Goal: Transaction & Acquisition: Purchase product/service

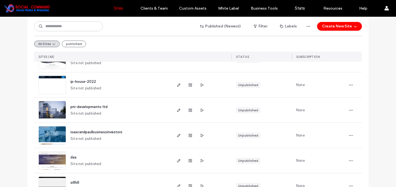
scroll to position [205, 0]
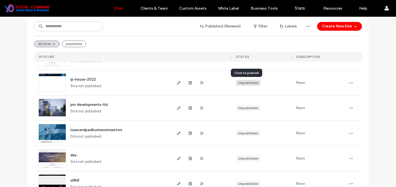
click at [243, 82] on div "Unpublished" at bounding box center [248, 83] width 20 height 5
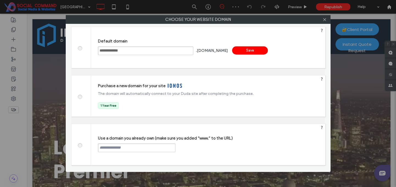
click at [80, 145] on span at bounding box center [80, 145] width 0 height 4
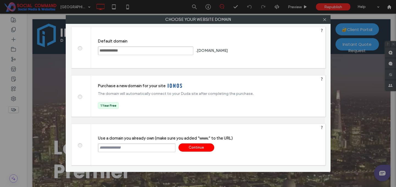
click at [113, 149] on input "text" at bounding box center [136, 148] width 77 height 9
paste input "**********"
type input "**********"
click at [201, 148] on div "Continue" at bounding box center [196, 148] width 36 height 8
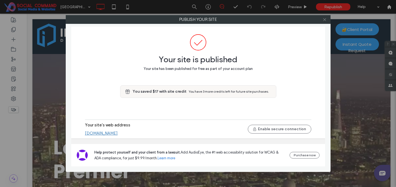
click at [323, 20] on icon at bounding box center [324, 20] width 4 height 4
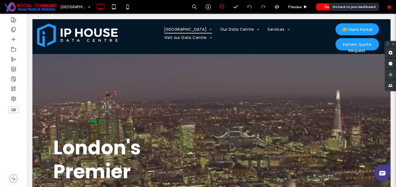
click at [390, 6] on icon at bounding box center [389, 7] width 5 height 5
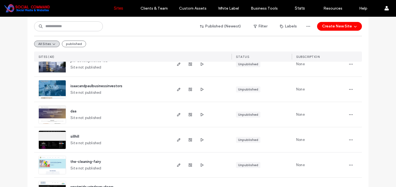
scroll to position [255, 0]
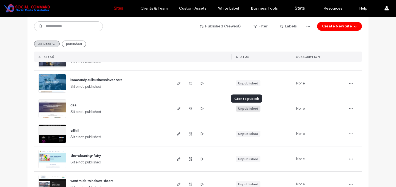
click at [242, 108] on div "Unpublished" at bounding box center [248, 108] width 20 height 5
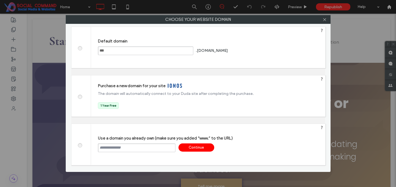
click at [122, 147] on input "text" at bounding box center [136, 148] width 77 height 9
paste input "**********"
type input "**********"
click at [199, 145] on div "Continue" at bounding box center [196, 148] width 36 height 8
click at [197, 147] on div at bounding box center [198, 93] width 396 height 187
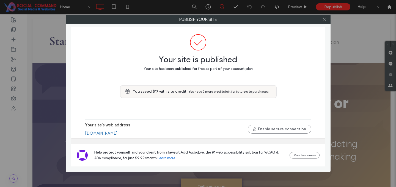
click at [324, 22] on span at bounding box center [324, 19] width 4 height 8
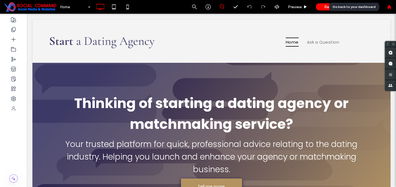
click at [389, 8] on use at bounding box center [389, 7] width 4 height 4
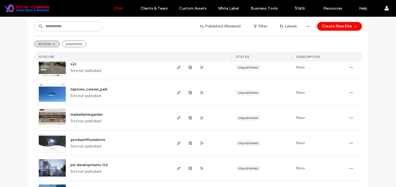
scroll to position [172, 0]
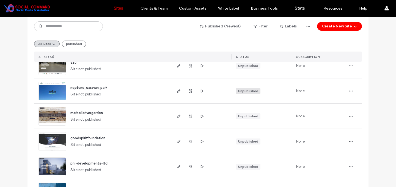
click at [244, 91] on div "Unpublished" at bounding box center [248, 91] width 20 height 5
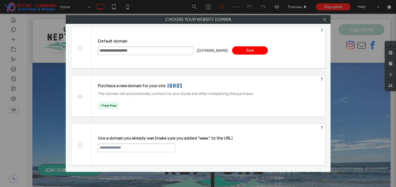
click at [119, 146] on input "text" at bounding box center [136, 148] width 77 height 9
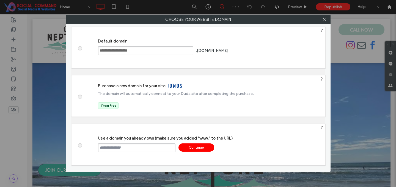
paste input "**********"
type input "**********"
click at [193, 146] on div "Continue" at bounding box center [196, 148] width 36 height 8
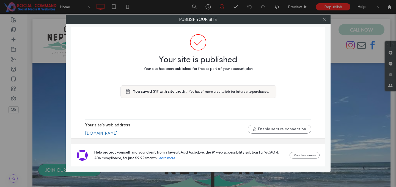
click at [324, 22] on span at bounding box center [324, 19] width 4 height 8
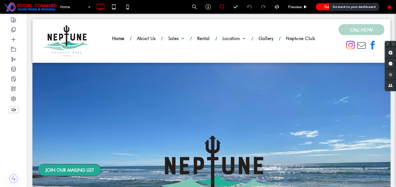
click at [390, 6] on use at bounding box center [389, 7] width 4 height 4
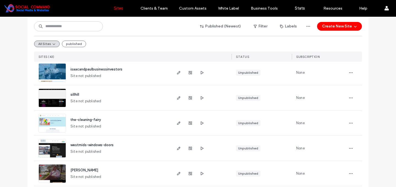
scroll to position [292, 0]
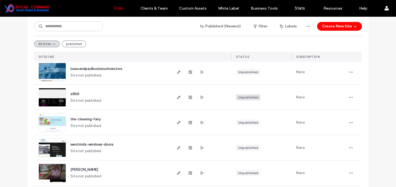
click at [241, 98] on div "Unpublished" at bounding box center [248, 97] width 20 height 5
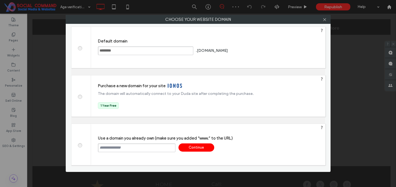
click at [108, 148] on input "text" at bounding box center [136, 148] width 77 height 9
paste input "**********"
type input "**********"
click at [199, 147] on div "Continue" at bounding box center [196, 148] width 36 height 8
click at [199, 147] on div at bounding box center [198, 93] width 396 height 187
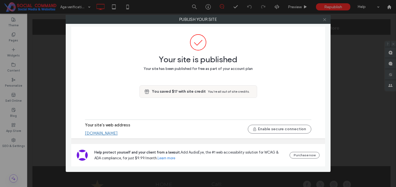
click at [325, 18] on icon at bounding box center [324, 20] width 4 height 4
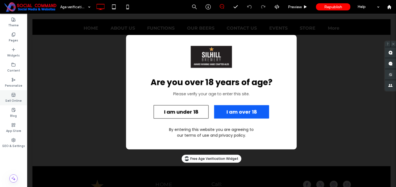
click at [9, 97] on div "Sell Online" at bounding box center [13, 97] width 27 height 15
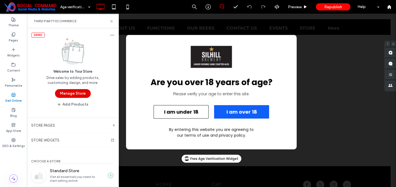
click at [69, 96] on button "Manage Store" at bounding box center [73, 93] width 36 height 9
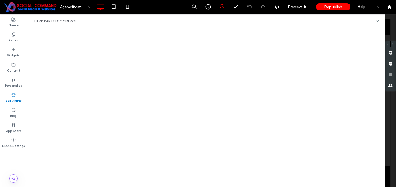
click at [13, 96] on use at bounding box center [14, 94] width 4 height 3
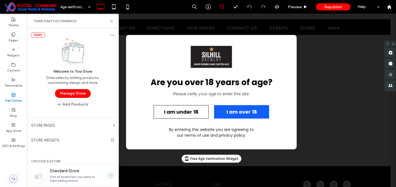
click at [38, 35] on div "DEMO" at bounding box center [37, 35] width 13 height 5
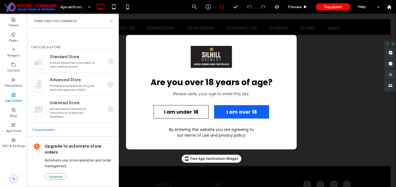
scroll to position [114, 0]
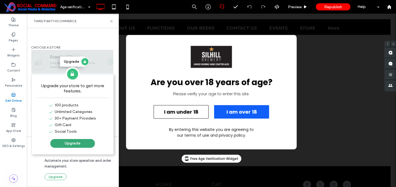
click at [72, 138] on div "100 products Unlimited Categories 30+ Payment Providers Gift Card Social Tools" at bounding box center [73, 120] width 58 height 38
click at [71, 143] on button "Upgrade" at bounding box center [72, 143] width 45 height 9
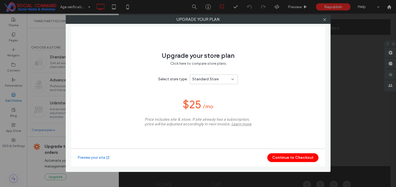
click at [219, 81] on div "Standard Store" at bounding box center [211, 79] width 39 height 5
click at [263, 106] on div "Upgrade your store plan Click here to compare store plans. Select store type: S…" at bounding box center [198, 97] width 254 height 140
click at [283, 161] on button "Continue to Checkout" at bounding box center [292, 158] width 51 height 9
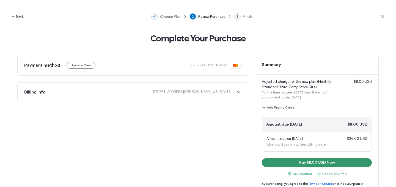
click at [313, 161] on button "Pay $8.00 USD Now" at bounding box center [317, 163] width 110 height 9
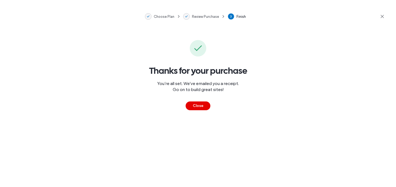
click at [197, 105] on button "Close" at bounding box center [197, 106] width 25 height 9
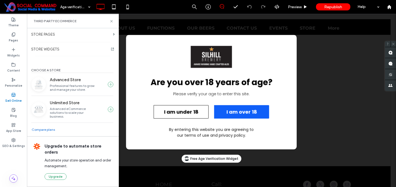
scroll to position [91, 0]
click at [109, 19] on icon at bounding box center [111, 21] width 4 height 4
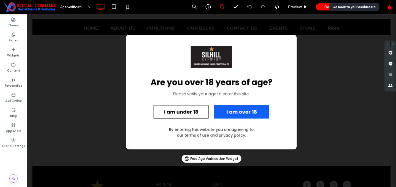
click at [388, 5] on icon at bounding box center [389, 7] width 5 height 5
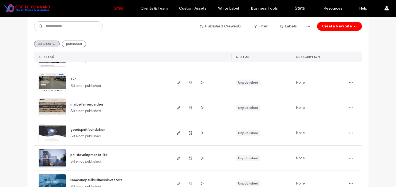
scroll to position [206, 0]
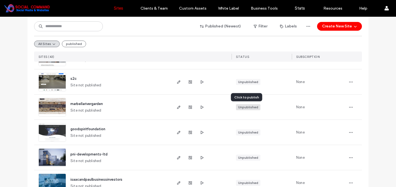
click at [248, 108] on div "Unpublished" at bounding box center [248, 107] width 20 height 5
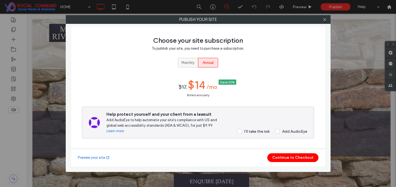
click at [187, 62] on span "Monthly" at bounding box center [187, 62] width 13 height 5
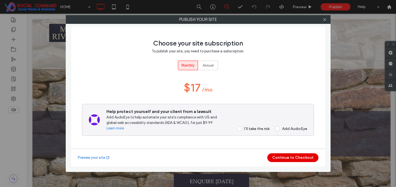
click at [289, 157] on button "Continue to Checkout" at bounding box center [292, 158] width 51 height 9
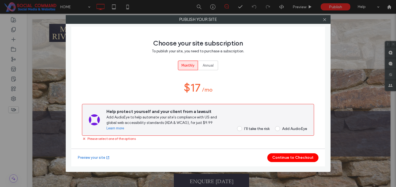
click at [239, 129] on span at bounding box center [239, 128] width 5 height 5
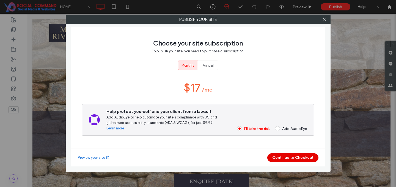
click at [291, 161] on button "Continue to Checkout" at bounding box center [292, 158] width 51 height 9
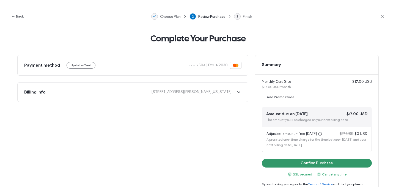
click at [298, 163] on button "Confirm Purchase" at bounding box center [317, 163] width 110 height 9
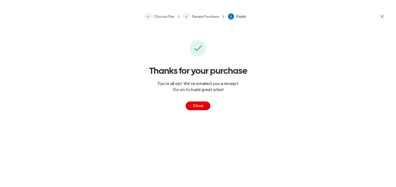
click at [201, 108] on button "Close" at bounding box center [197, 106] width 25 height 9
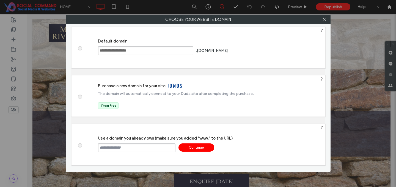
click at [109, 148] on input "text" at bounding box center [136, 148] width 77 height 9
paste input "**********"
type input "**********"
click at [196, 145] on div "Continue" at bounding box center [196, 148] width 36 height 8
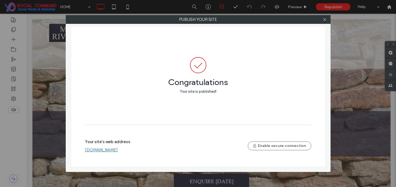
click at [321, 18] on div at bounding box center [324, 19] width 8 height 8
click at [323, 19] on icon at bounding box center [324, 20] width 4 height 4
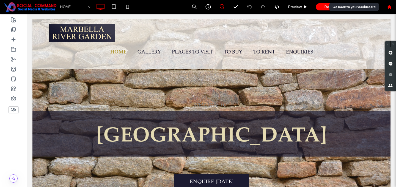
click at [387, 7] on icon at bounding box center [389, 7] width 5 height 5
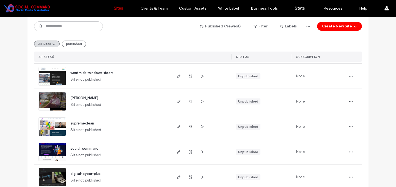
scroll to position [365, 0]
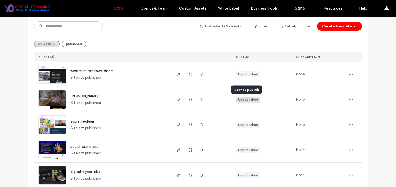
click at [246, 99] on div "Unpublished" at bounding box center [248, 99] width 20 height 5
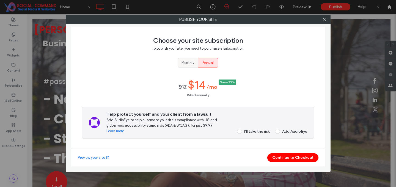
click at [188, 63] on span "Monthly" at bounding box center [187, 62] width 13 height 5
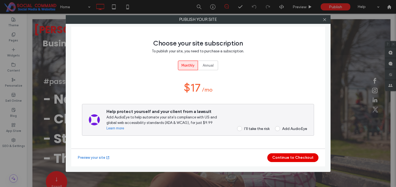
click at [293, 159] on button "Continue to Checkout" at bounding box center [292, 158] width 51 height 9
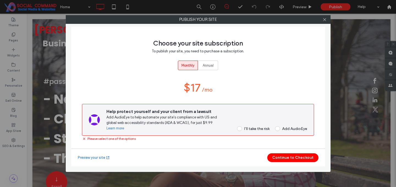
click at [240, 129] on span at bounding box center [239, 128] width 5 height 5
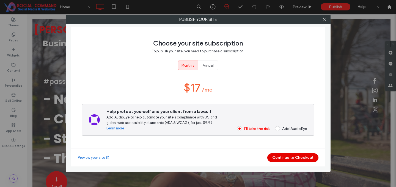
click at [288, 159] on button "Continue to Checkout" at bounding box center [292, 158] width 51 height 9
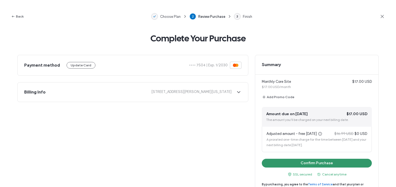
click at [288, 160] on button "Confirm Purchase" at bounding box center [317, 163] width 110 height 9
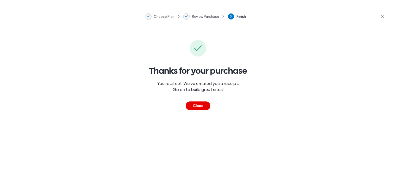
click at [205, 105] on button "Close" at bounding box center [197, 106] width 25 height 9
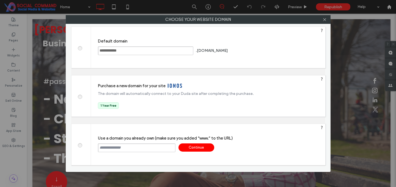
click at [121, 150] on input "text" at bounding box center [136, 148] width 77 height 9
paste input "**********"
click at [101, 148] on input "**********" at bounding box center [136, 148] width 77 height 9
type input "**********"
click at [194, 148] on div "Continue" at bounding box center [196, 148] width 36 height 8
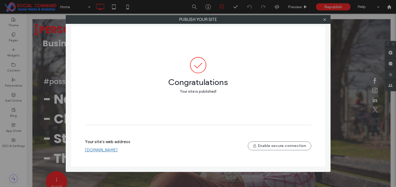
click at [321, 19] on div at bounding box center [324, 19] width 8 height 8
click at [324, 21] on icon at bounding box center [324, 20] width 4 height 4
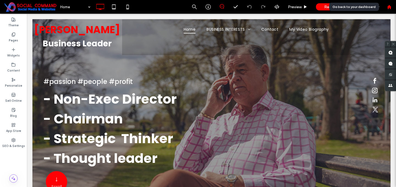
click at [390, 4] on div at bounding box center [389, 7] width 14 height 14
